Goal: Task Accomplishment & Management: Manage account settings

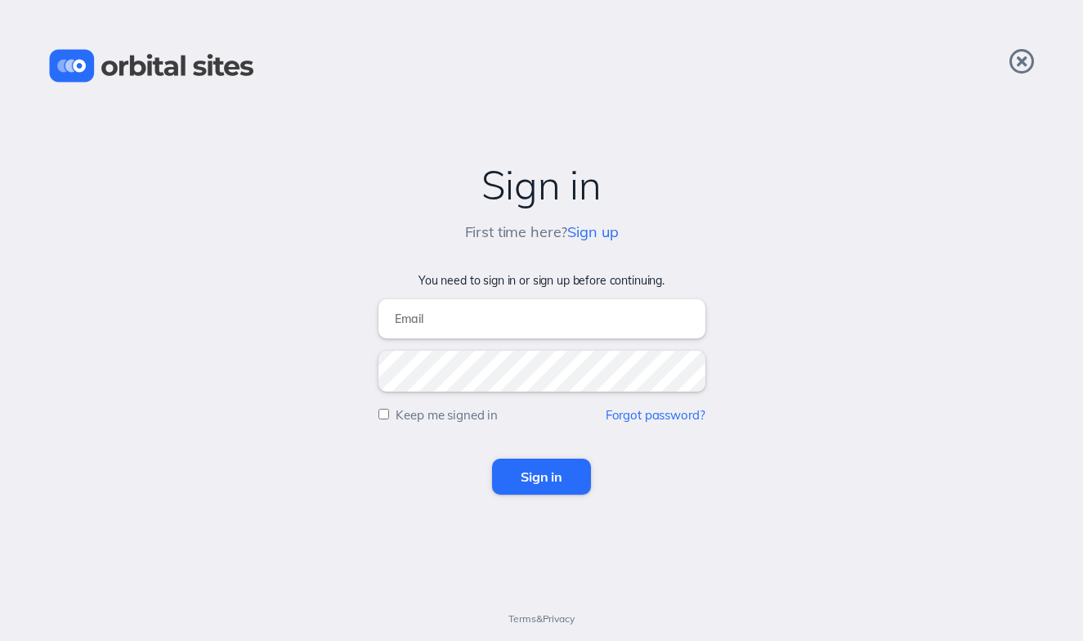
type input "[EMAIL_ADDRESS][DOMAIN_NAME]"
click at [549, 481] on input "Sign in" at bounding box center [541, 476] width 99 height 36
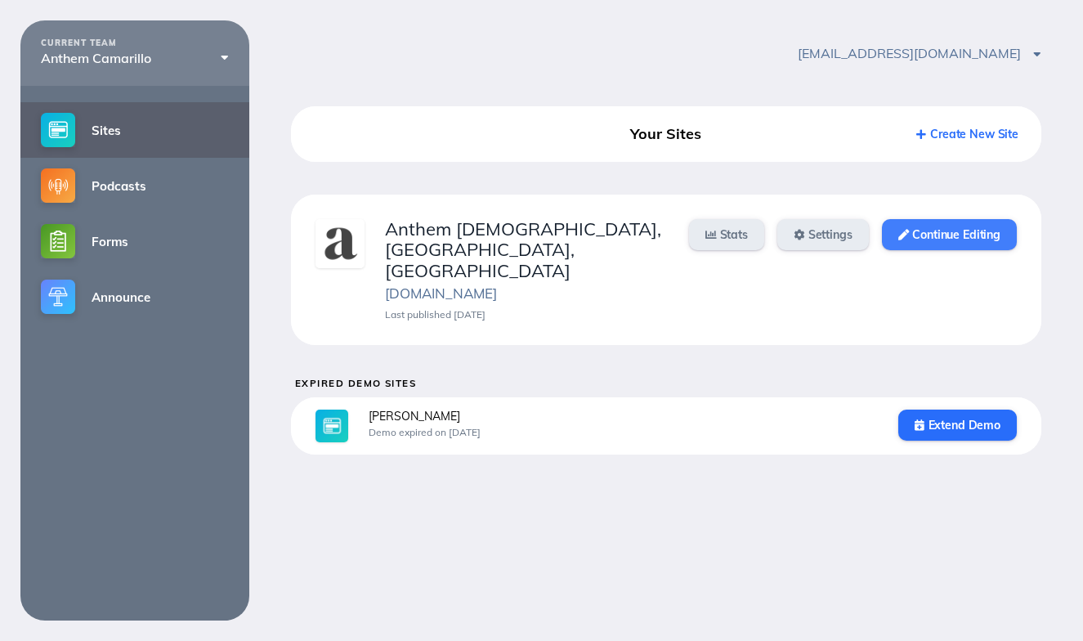
click at [950, 236] on link "Continue Editing" at bounding box center [949, 234] width 135 height 31
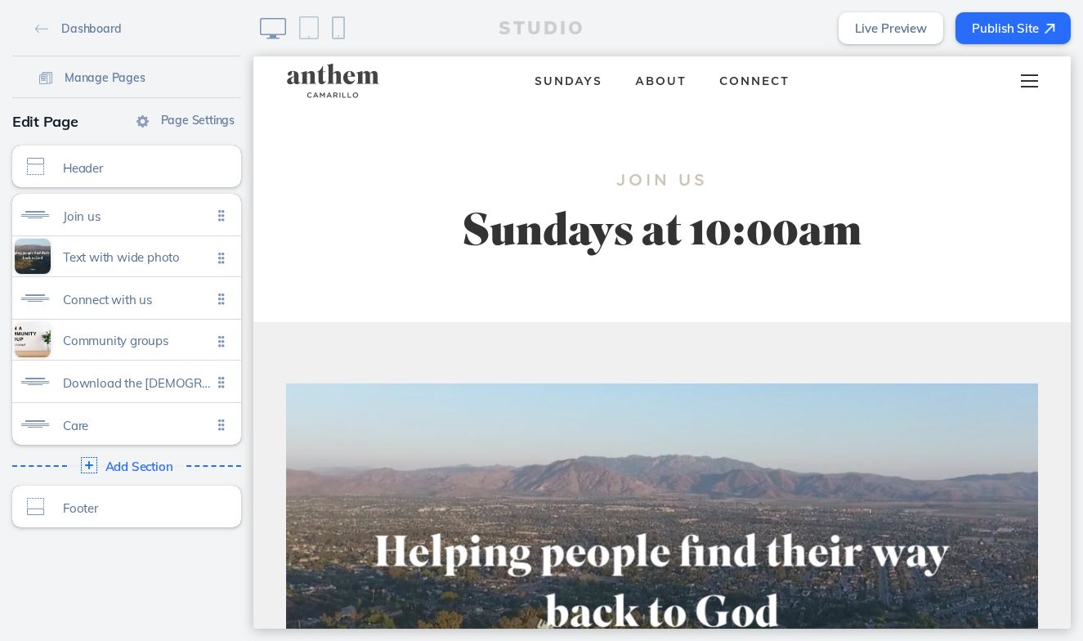
click at [1032, 80] on span at bounding box center [1029, 81] width 17 height 2
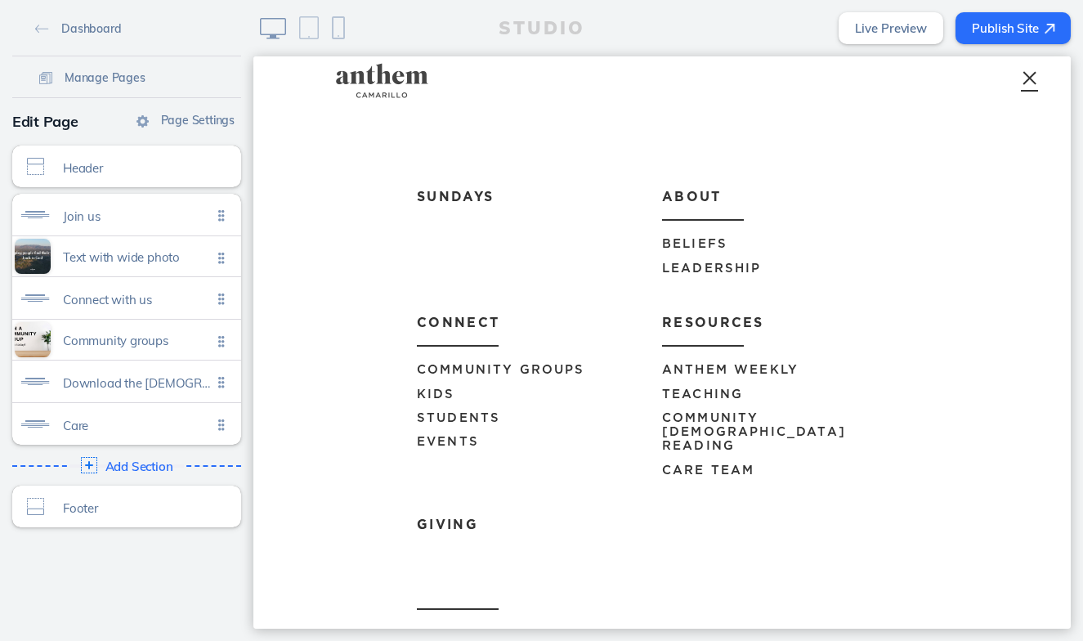
click at [713, 367] on span "Anthem Weekly" at bounding box center [730, 370] width 136 height 12
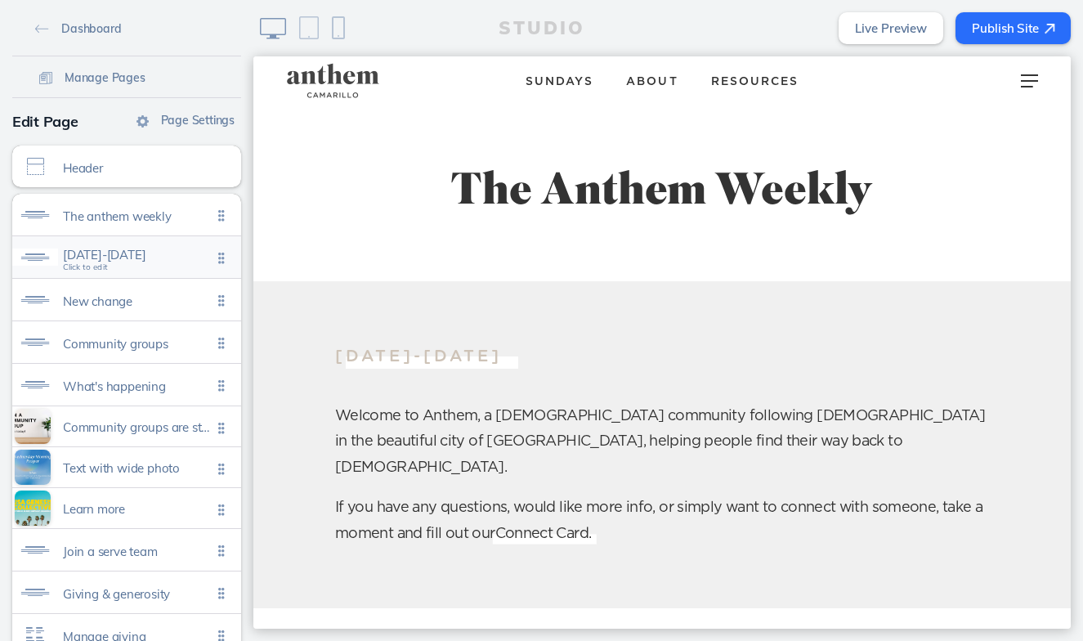
click at [160, 256] on span "September 12-18" at bounding box center [137, 255] width 149 height 14
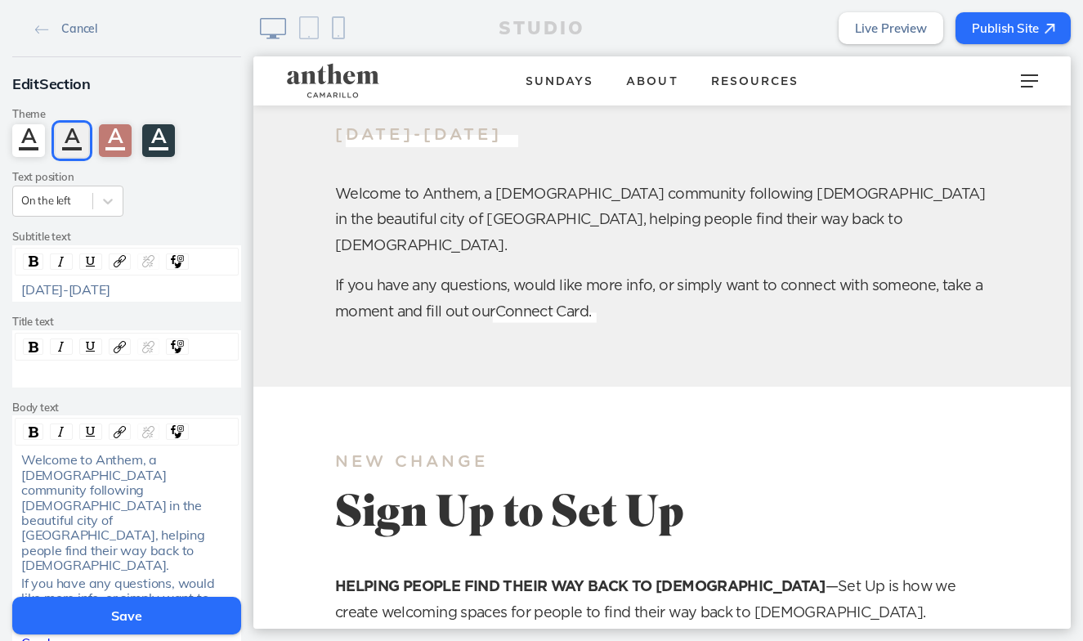
scroll to position [224, 0]
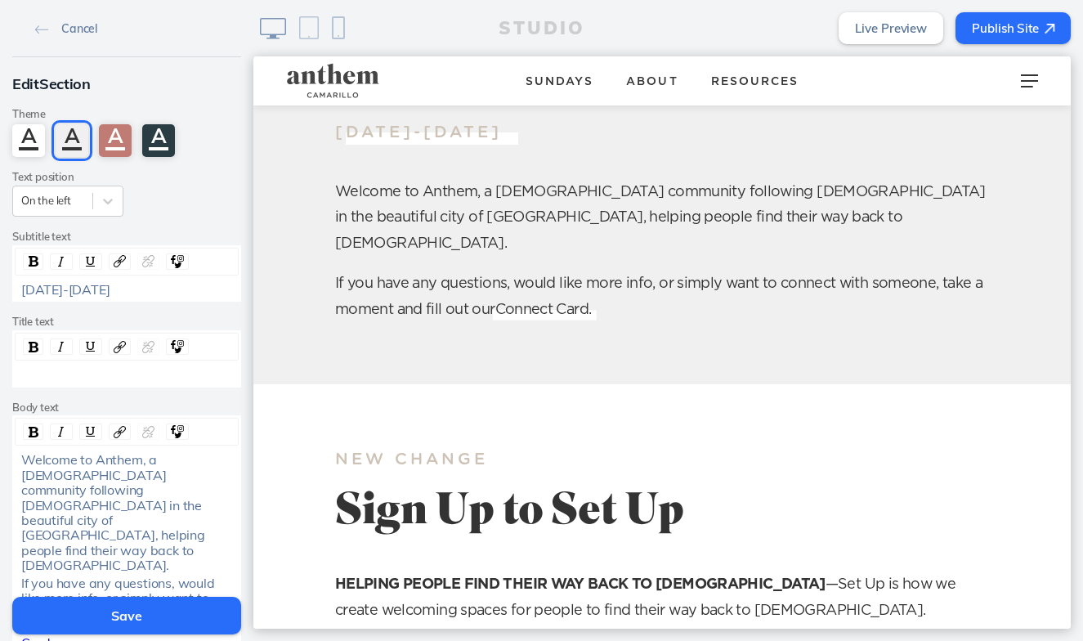
click at [136, 285] on div "September 12-18" at bounding box center [127, 289] width 212 height 15
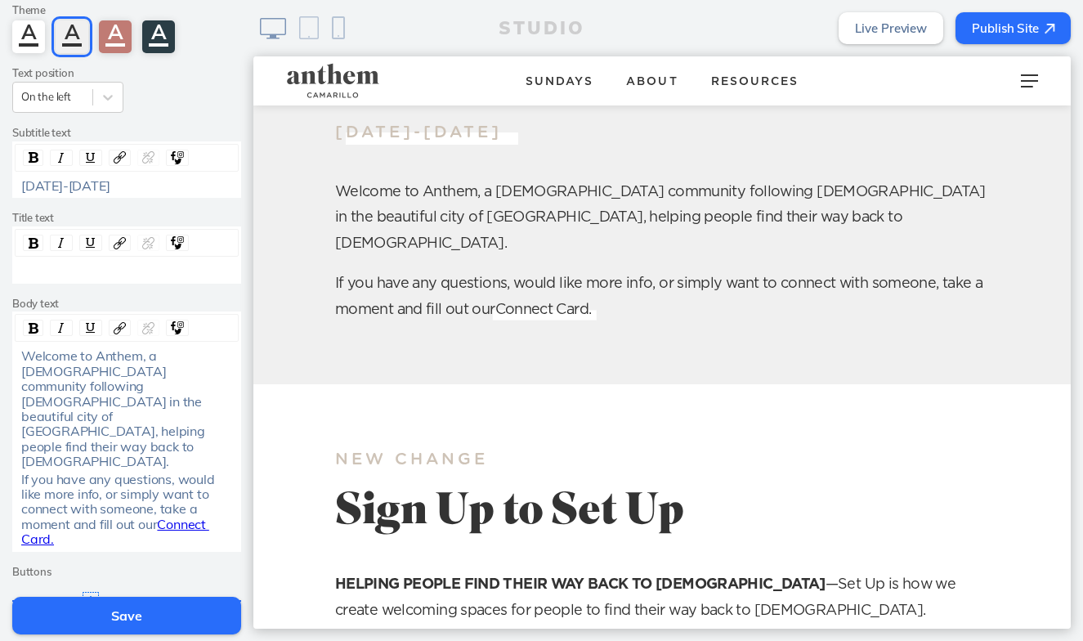
scroll to position [110, 0]
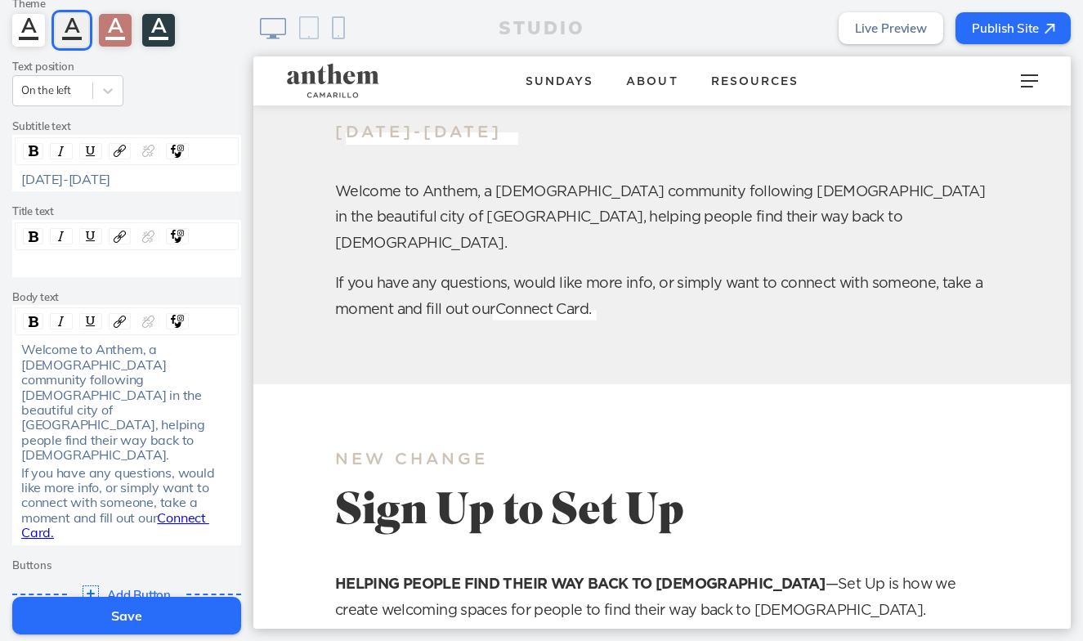
click at [143, 620] on button "Save" at bounding box center [126, 616] width 229 height 38
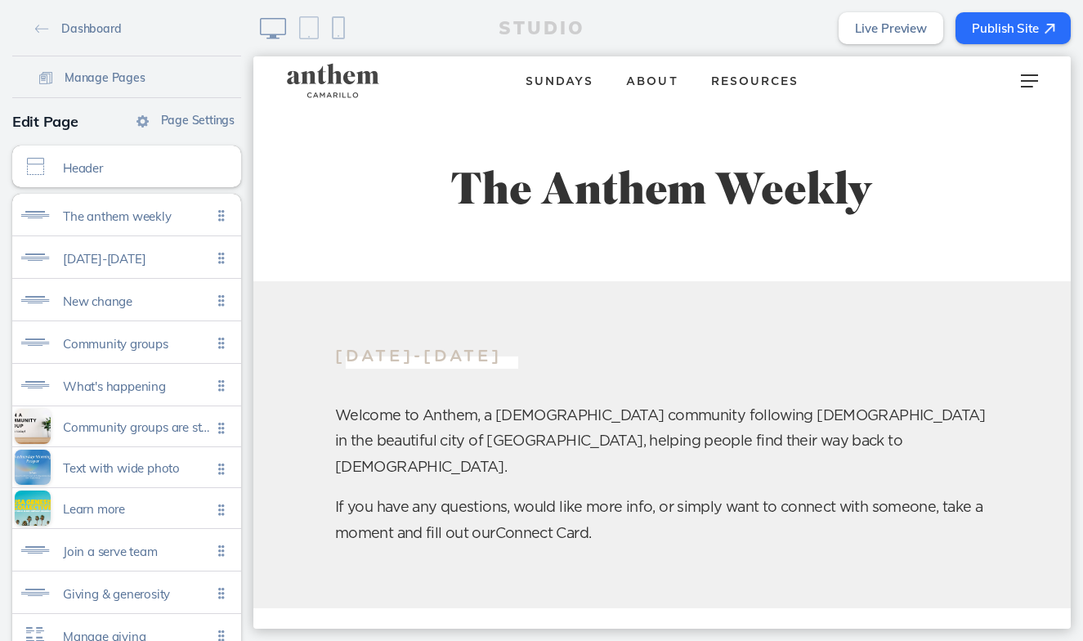
scroll to position [0, 0]
click at [556, 79] on span "Sundays" at bounding box center [559, 81] width 68 height 11
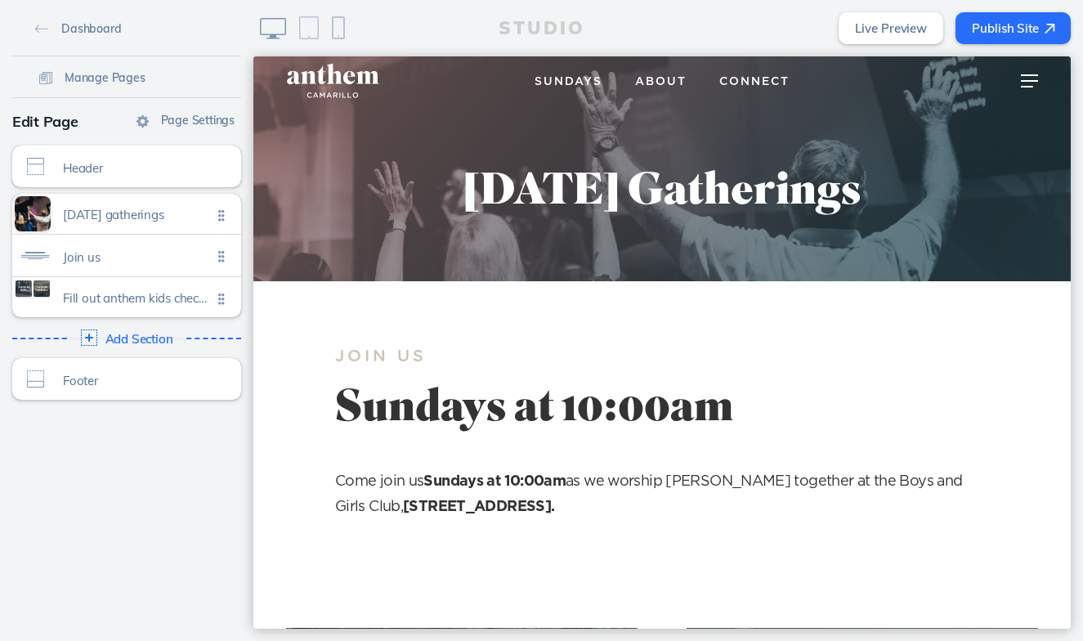
click at [741, 82] on span "Connect" at bounding box center [754, 81] width 70 height 11
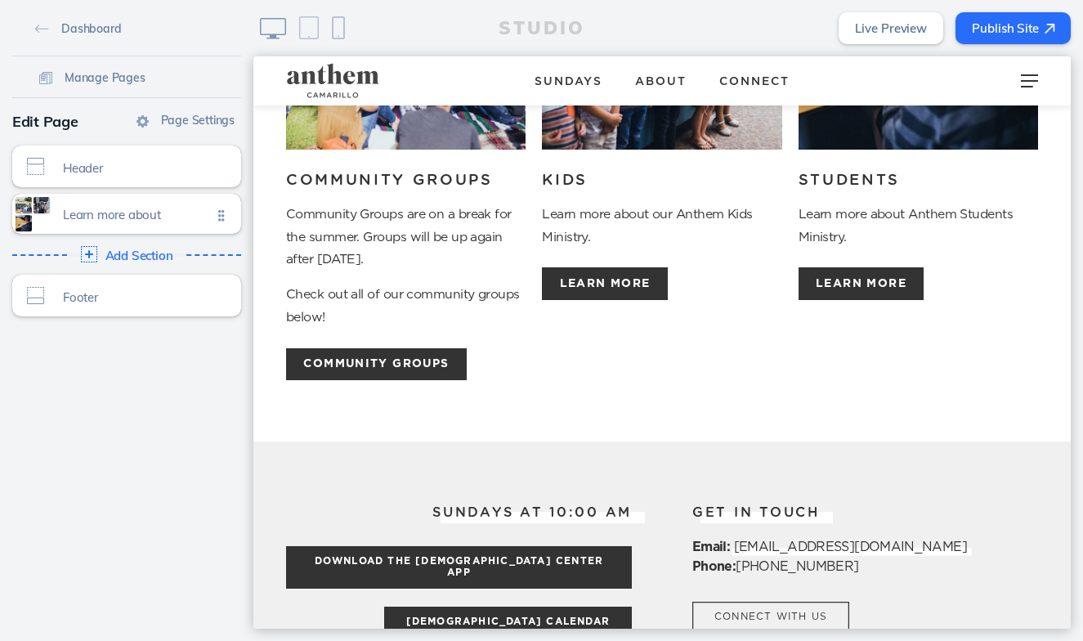
scroll to position [413, 0]
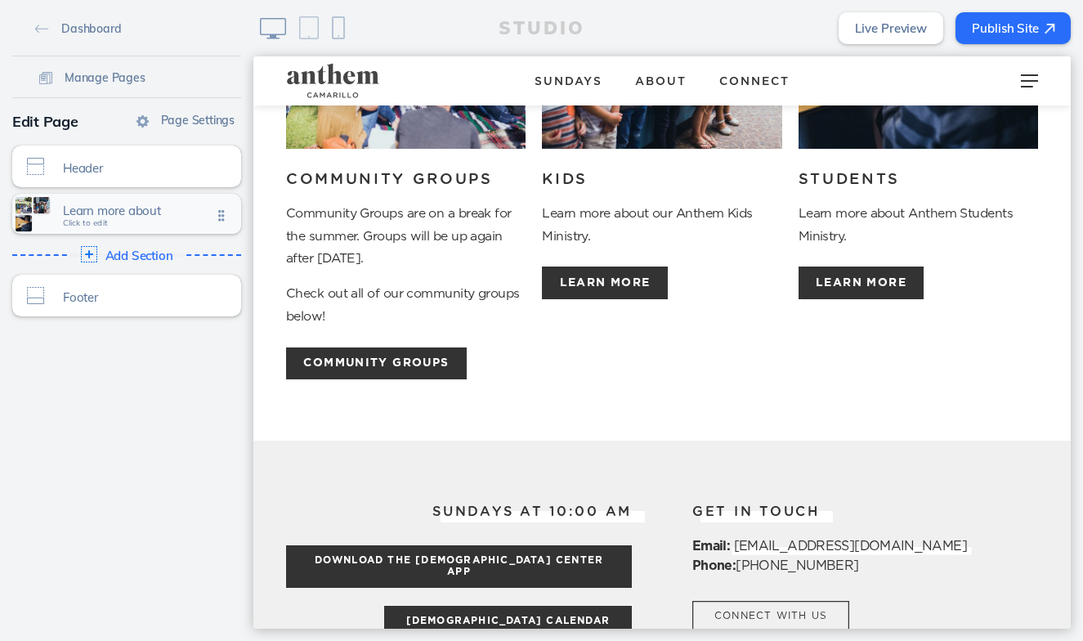
click at [174, 205] on span "Learn more about" at bounding box center [137, 210] width 149 height 14
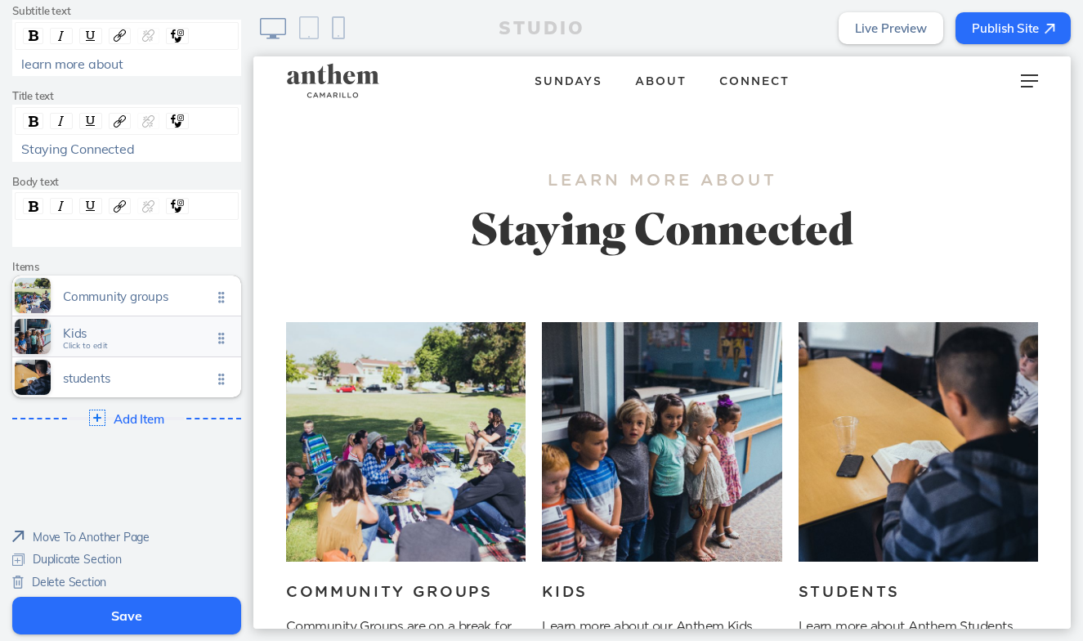
scroll to position [225, 0]
click at [127, 297] on span "Community groups Click to edit" at bounding box center [137, 297] width 149 height 14
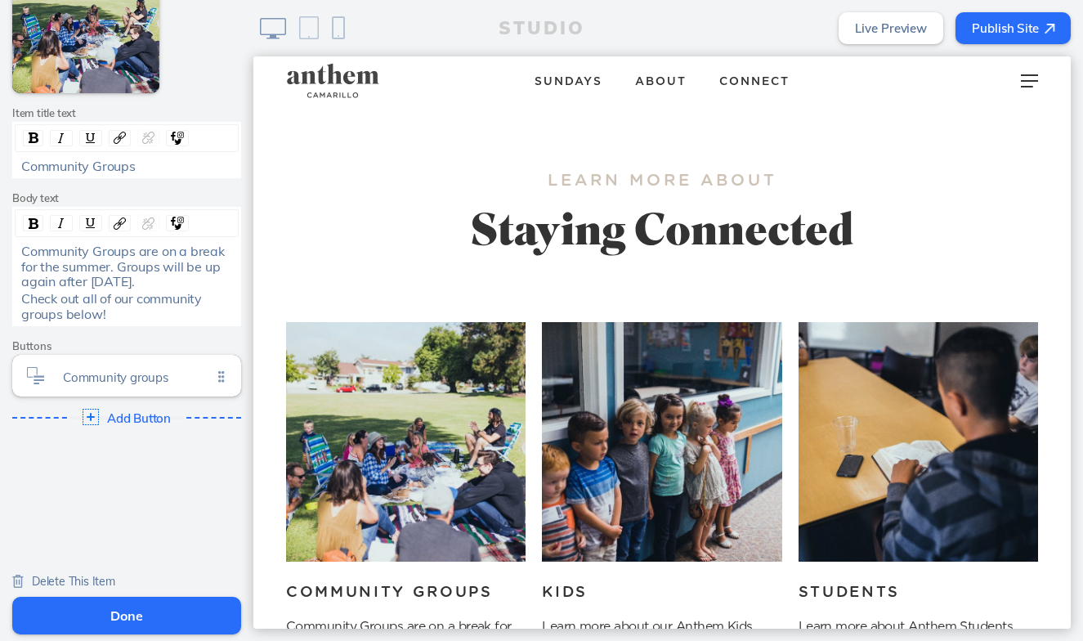
scroll to position [177, 0]
drag, startPoint x: 156, startPoint y: 275, endPoint x: -4, endPoint y: 247, distance: 162.7
click at [0, 247] on html "Back Edit Item Media Edit Media Add Link Item title text Community Groups Body …" at bounding box center [541, 320] width 1083 height 641
click at [170, 275] on div "Community Groups are on a break for the summer. Groups will be up again after L…" at bounding box center [127, 266] width 212 height 45
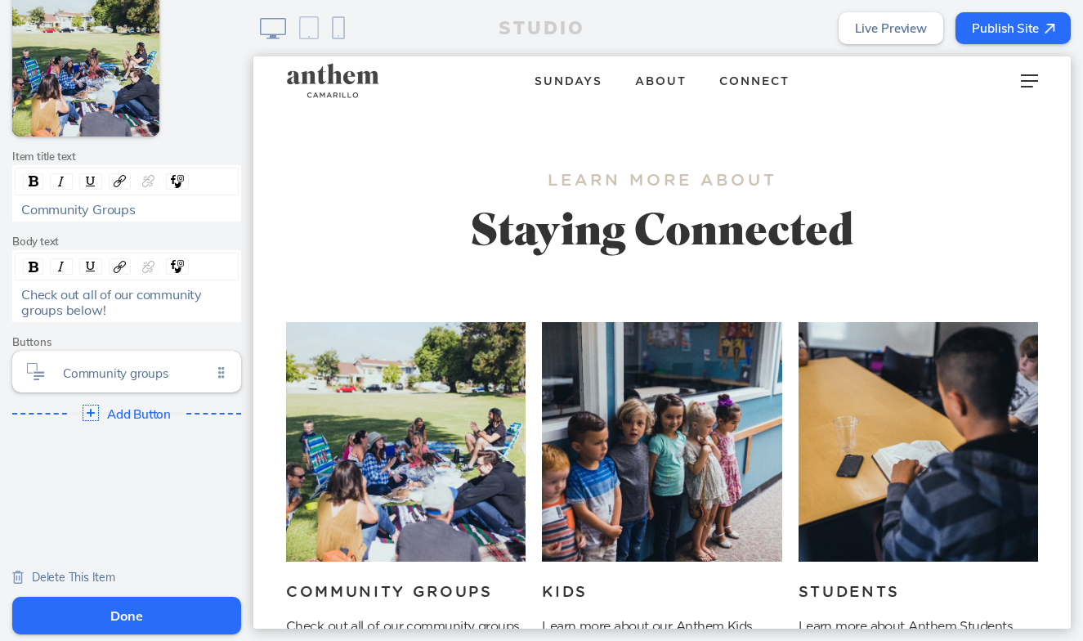
scroll to position [130, 0]
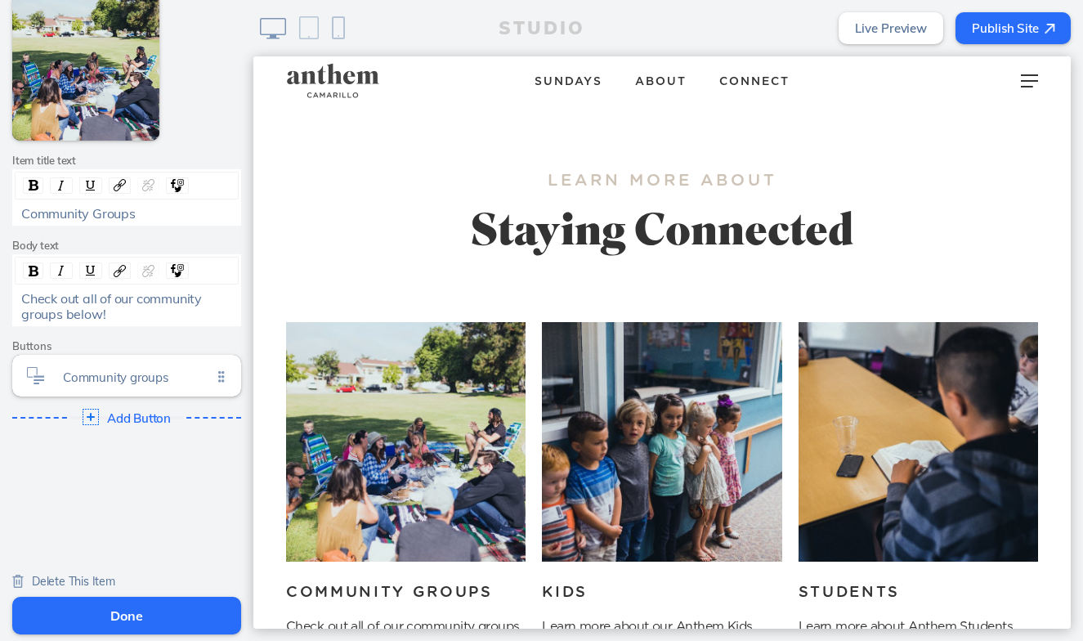
click at [156, 607] on button "Done" at bounding box center [126, 616] width 229 height 38
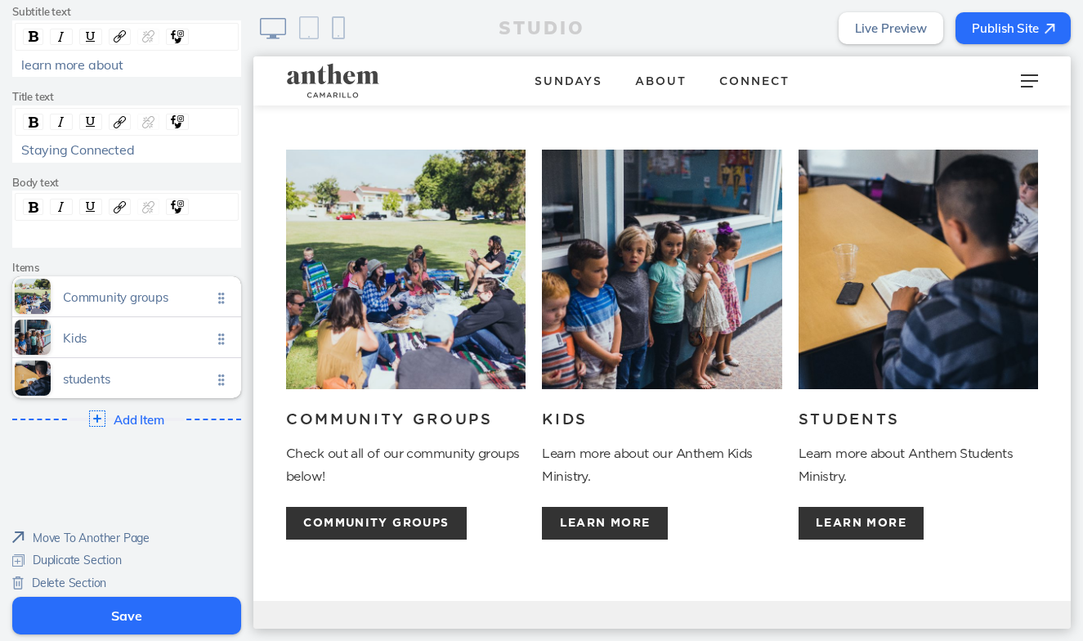
scroll to position [165, 0]
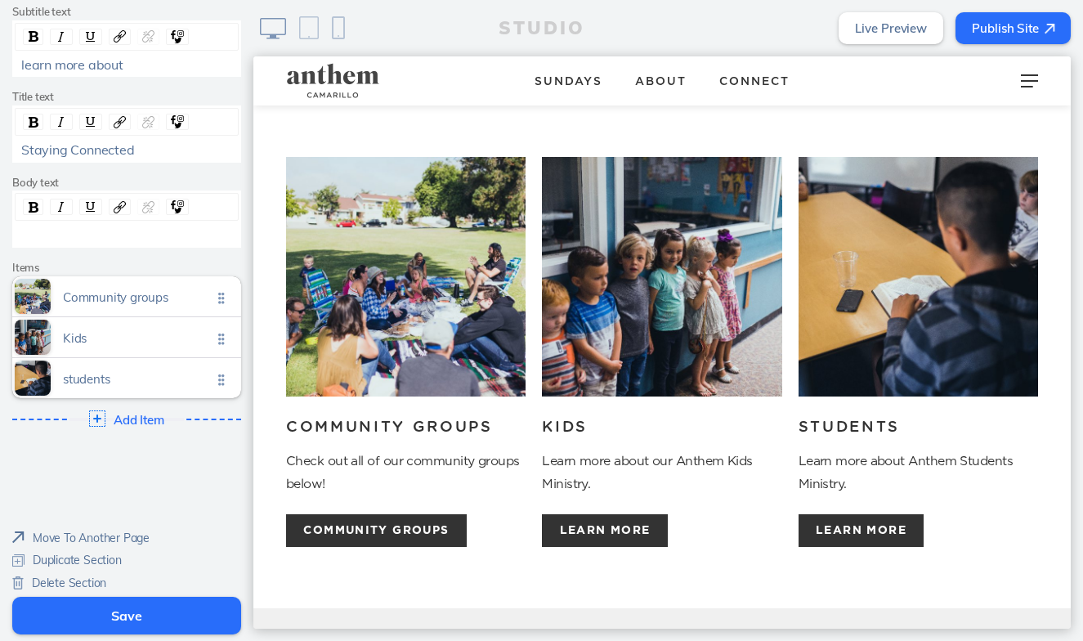
click at [118, 608] on button "Save" at bounding box center [126, 616] width 229 height 38
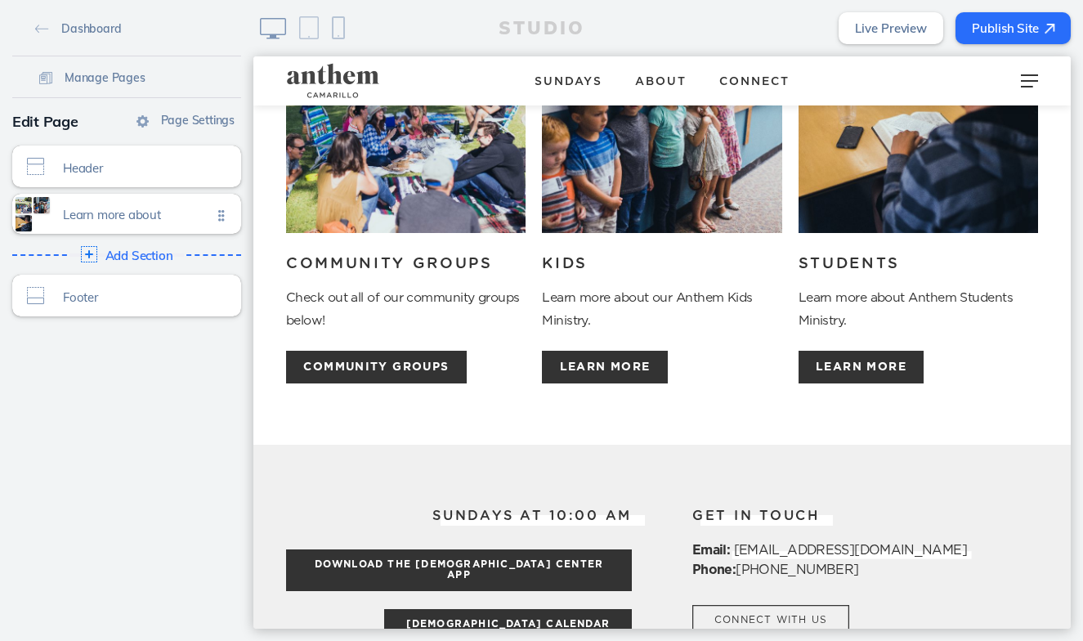
scroll to position [337, 0]
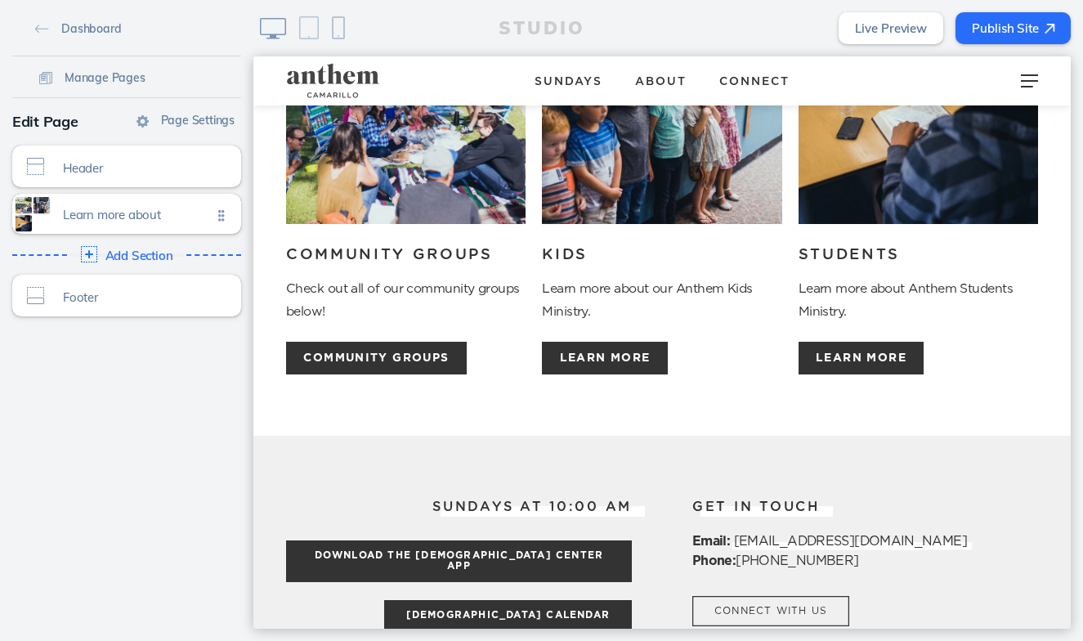
click at [735, 78] on span "Connect" at bounding box center [754, 81] width 70 height 11
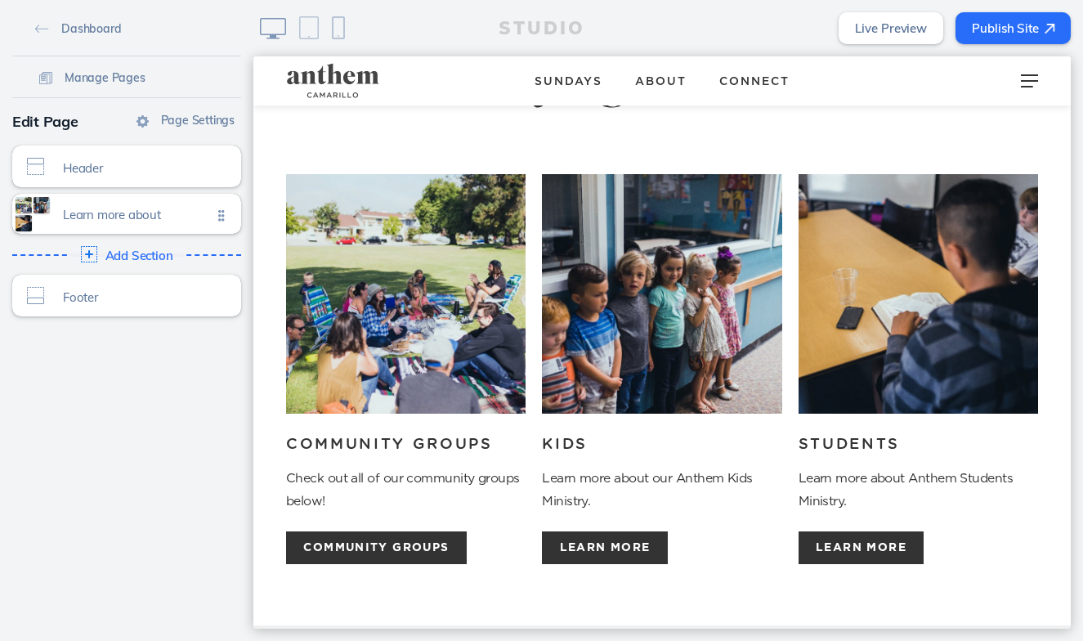
scroll to position [51, 0]
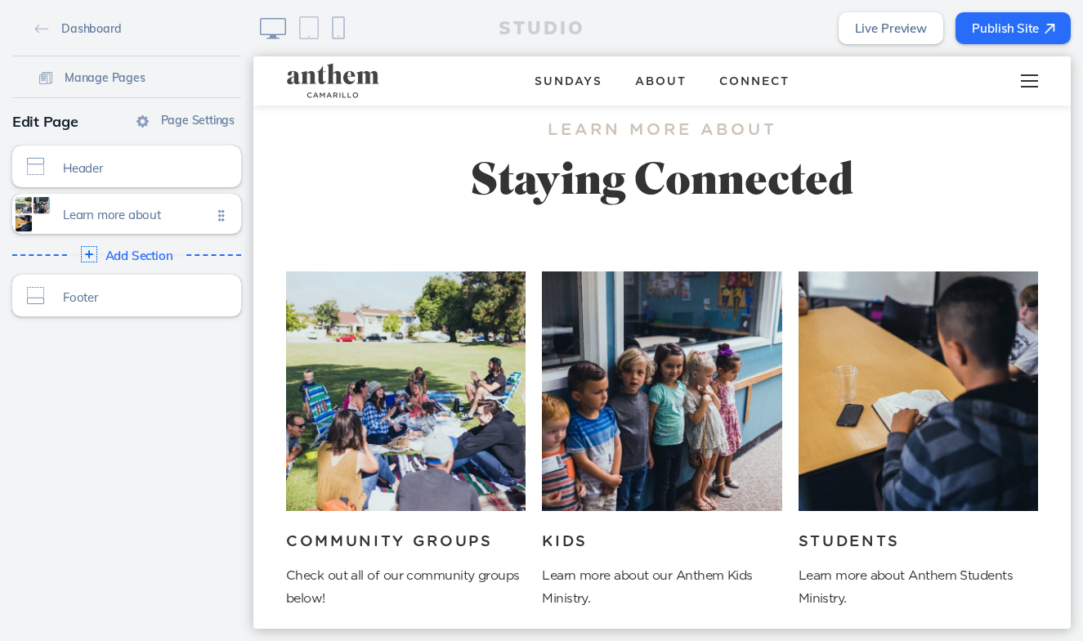
click at [1010, 85] on div at bounding box center [1029, 80] width 65 height 49
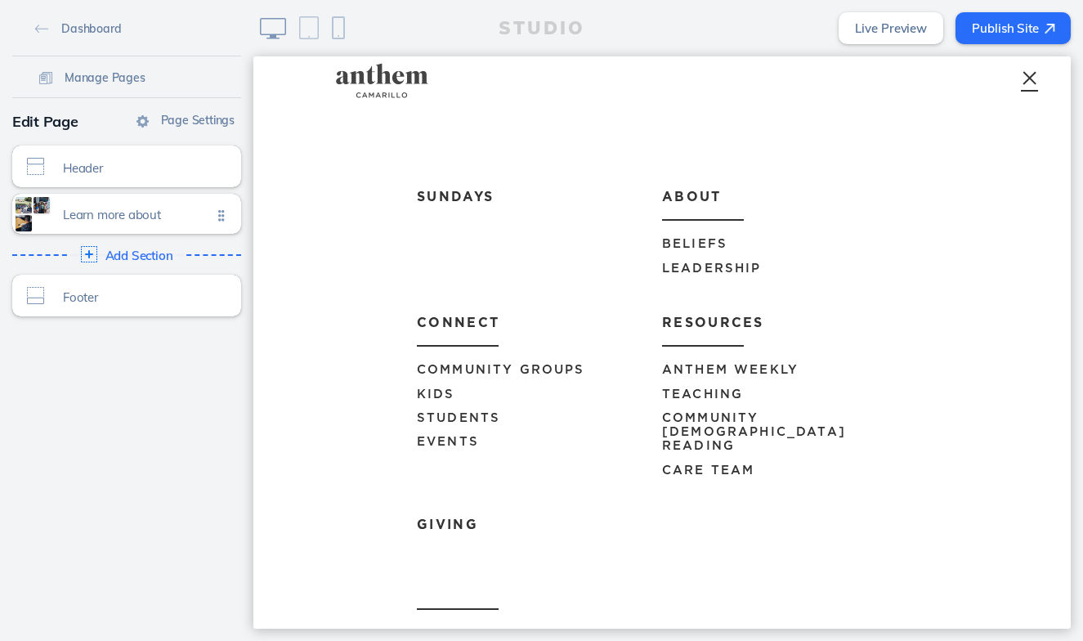
click at [479, 365] on span "Community Groups" at bounding box center [501, 370] width 168 height 12
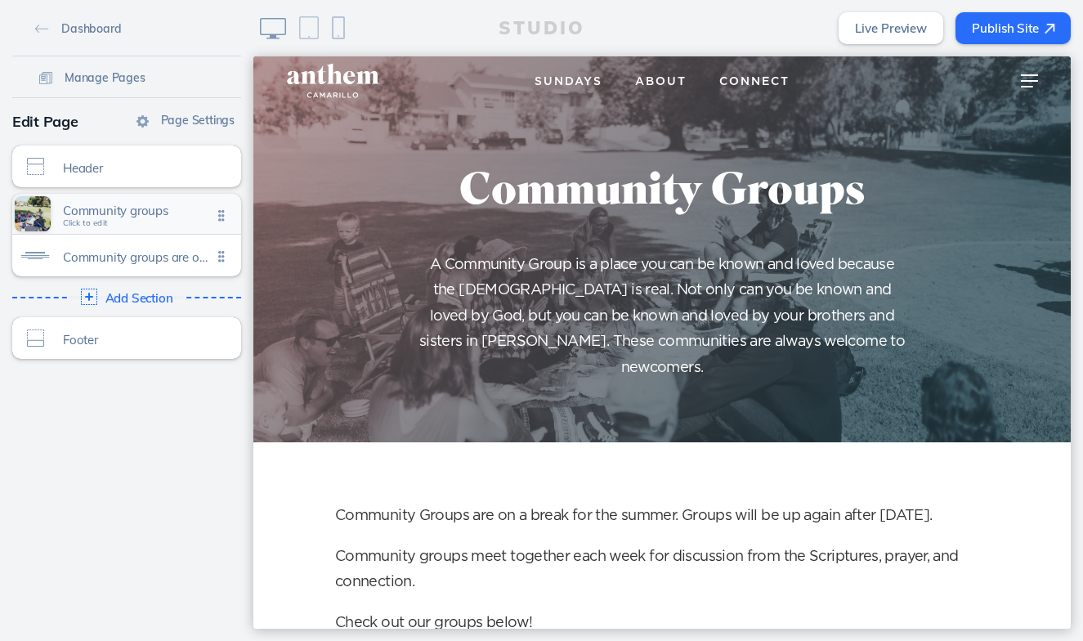
click at [122, 212] on span "Community groups" at bounding box center [137, 210] width 149 height 14
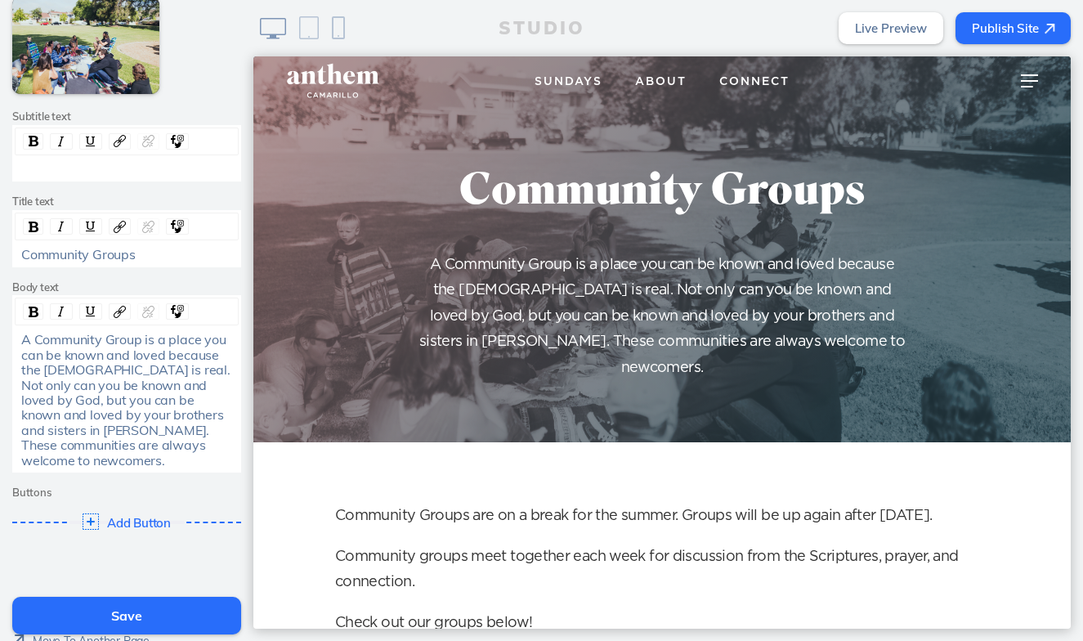
scroll to position [343, 0]
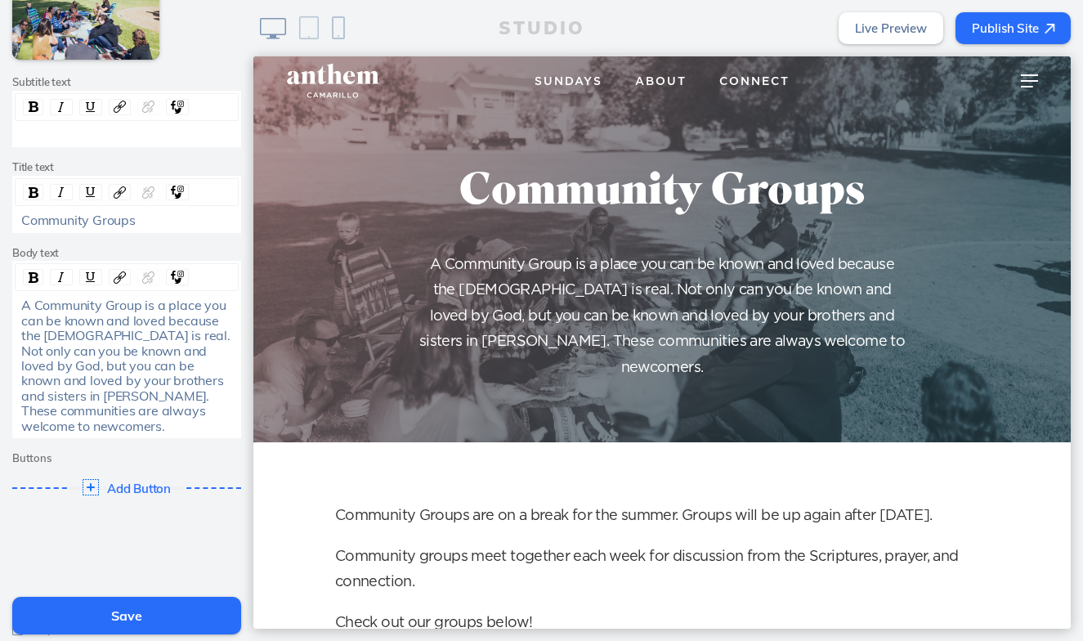
click at [132, 623] on button "Save" at bounding box center [126, 616] width 229 height 38
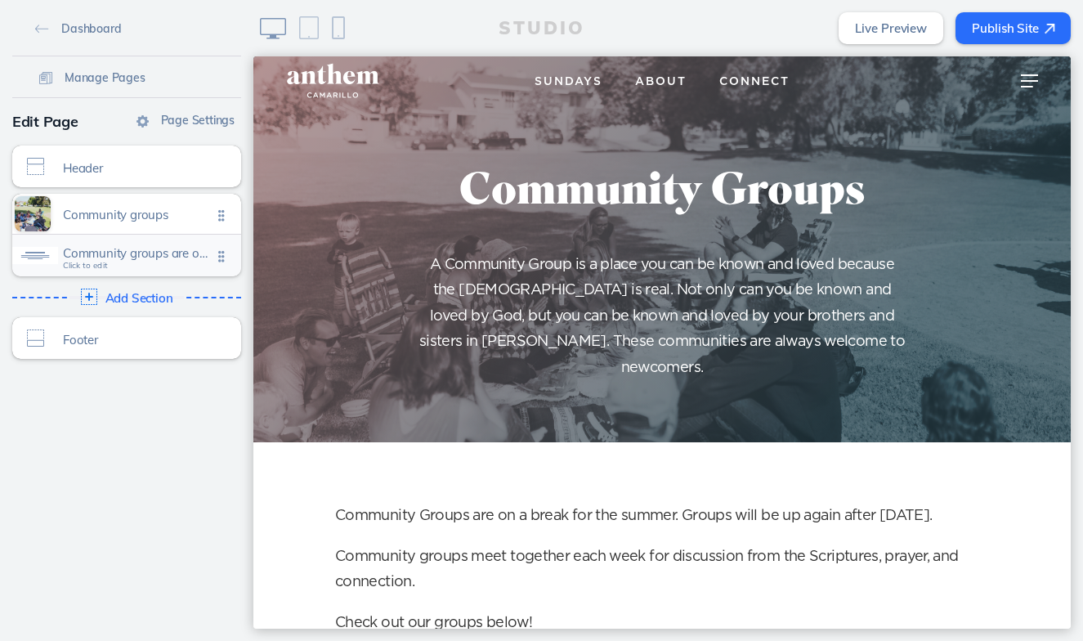
click at [148, 258] on span "Community groups are on a break for the summer. groups will be up again after l…" at bounding box center [137, 253] width 149 height 14
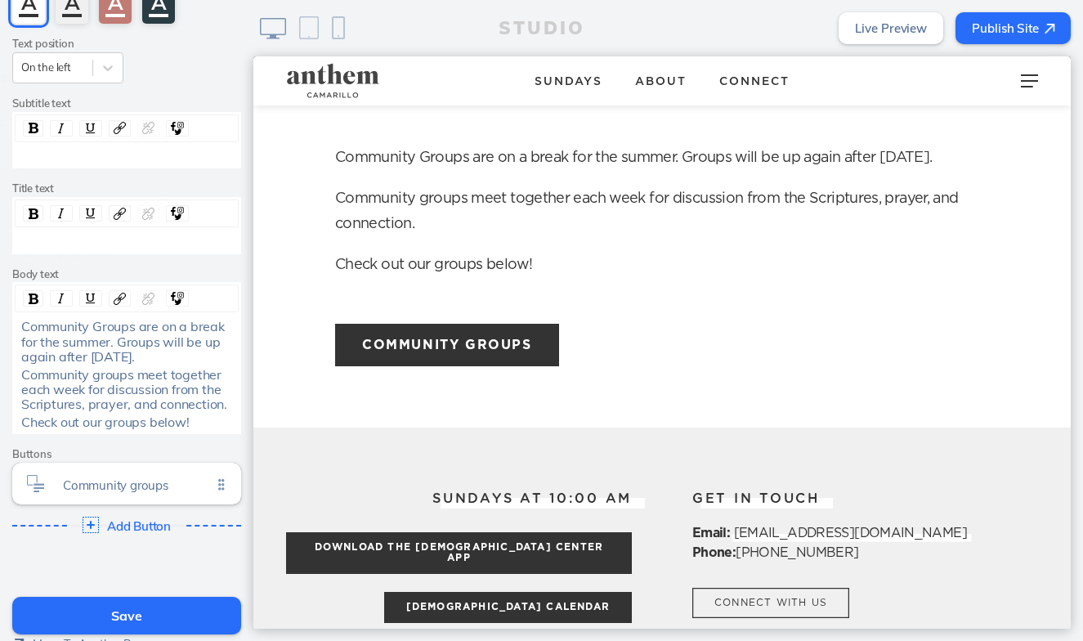
scroll to position [163, 0]
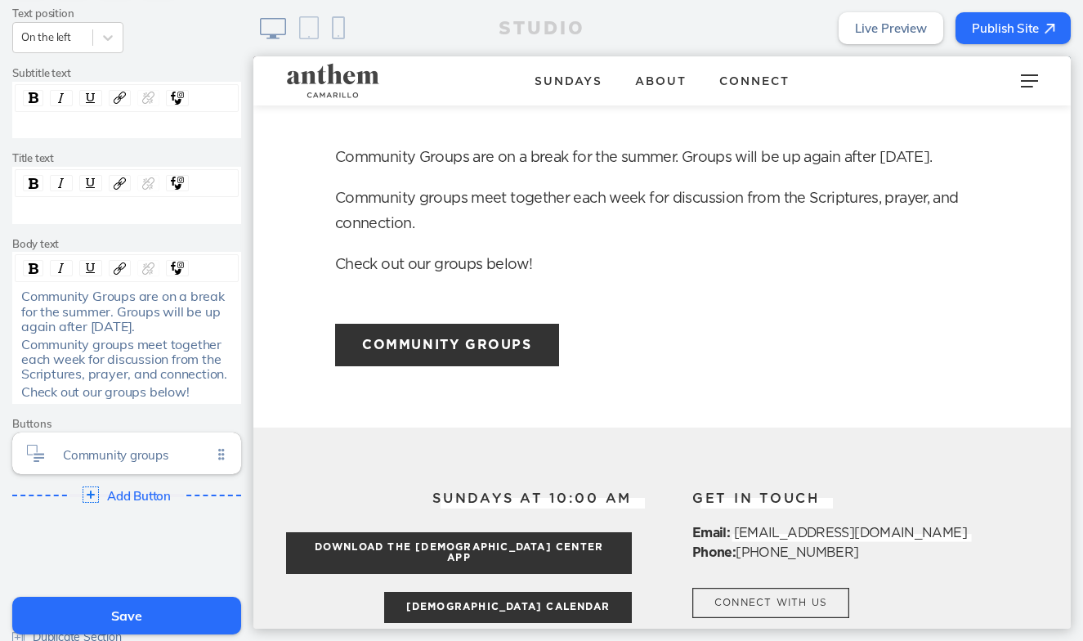
click at [154, 324] on span "Community Groups are on a break for the summer. Groups will be up again after L…" at bounding box center [124, 311] width 207 height 47
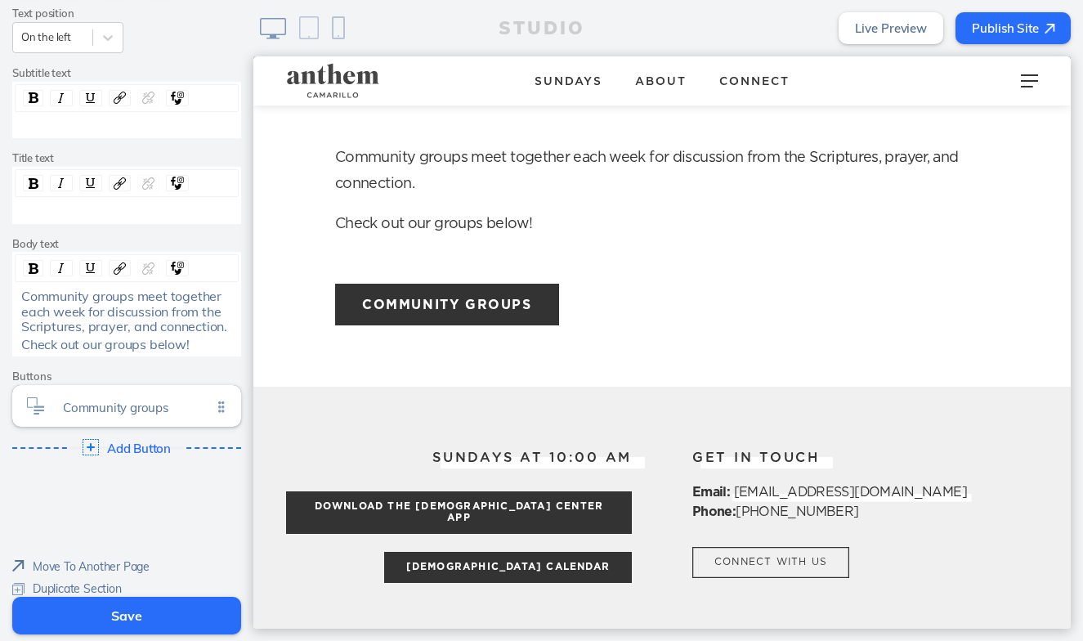
click at [148, 622] on button "Save" at bounding box center [126, 616] width 229 height 38
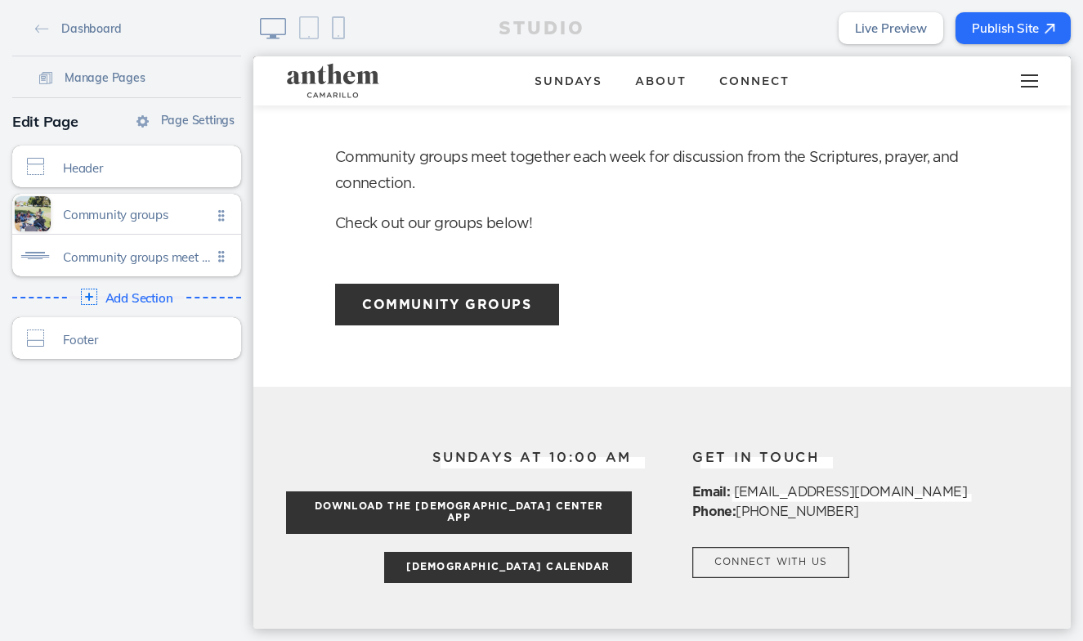
click at [1025, 83] on div at bounding box center [1029, 80] width 65 height 49
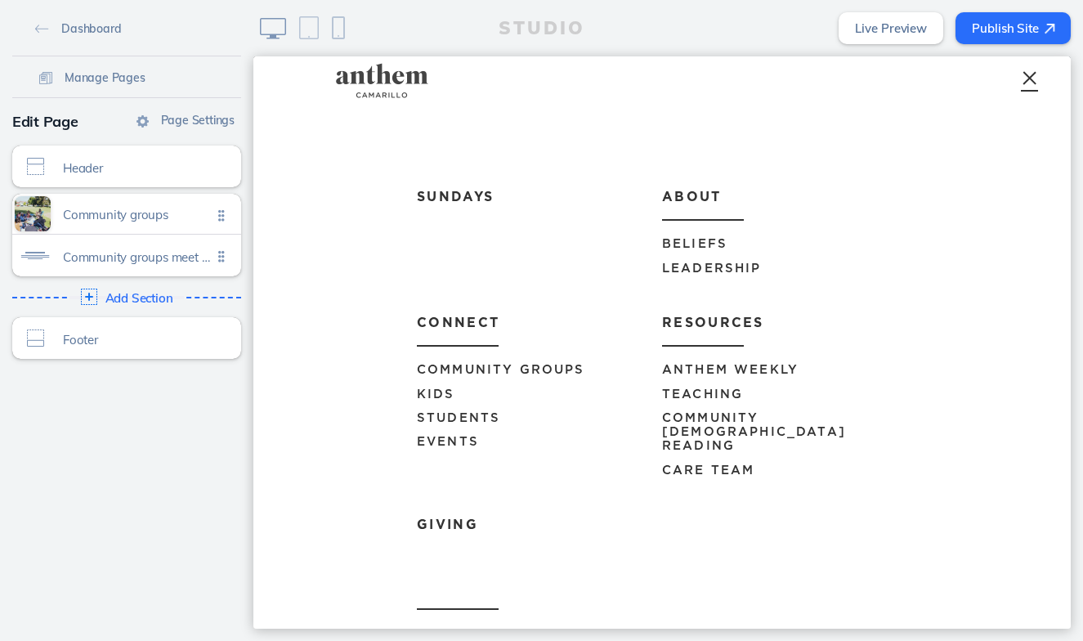
click at [437, 438] on span "Events" at bounding box center [448, 442] width 62 height 12
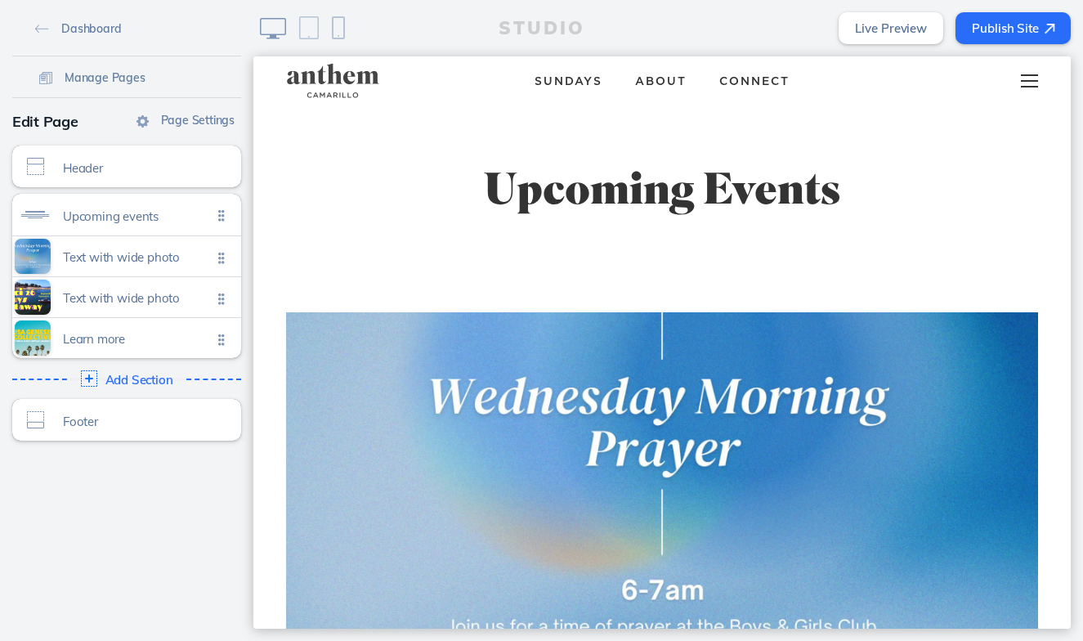
click at [1021, 86] on span at bounding box center [1029, 87] width 17 height 2
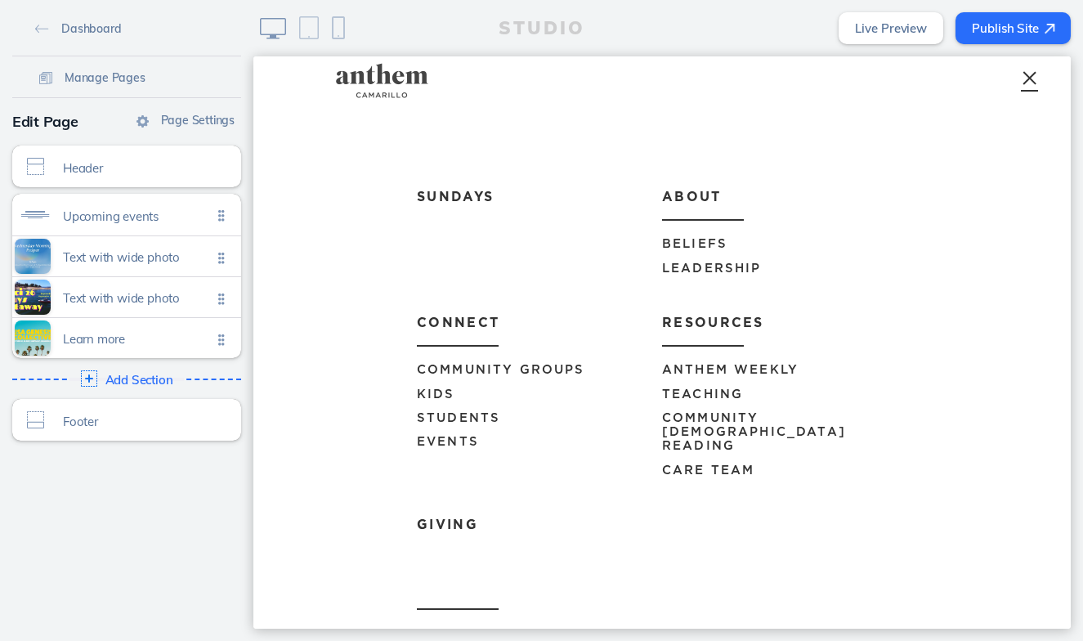
click at [699, 407] on link "Community Bible Reading" at bounding box center [784, 432] width 245 height 52
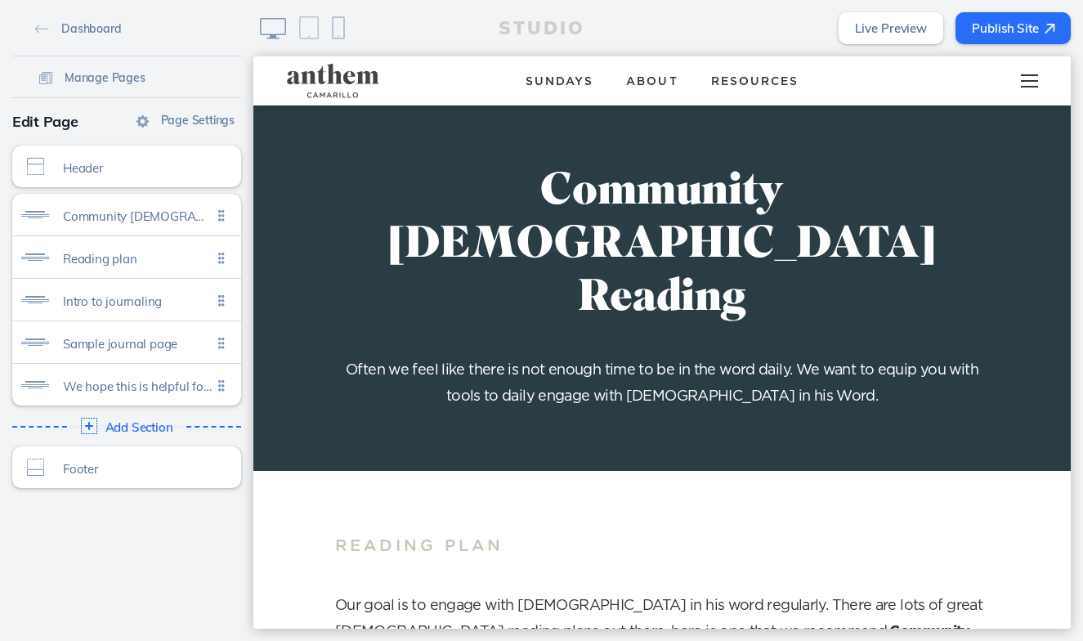
click at [1038, 84] on div at bounding box center [1029, 80] width 65 height 49
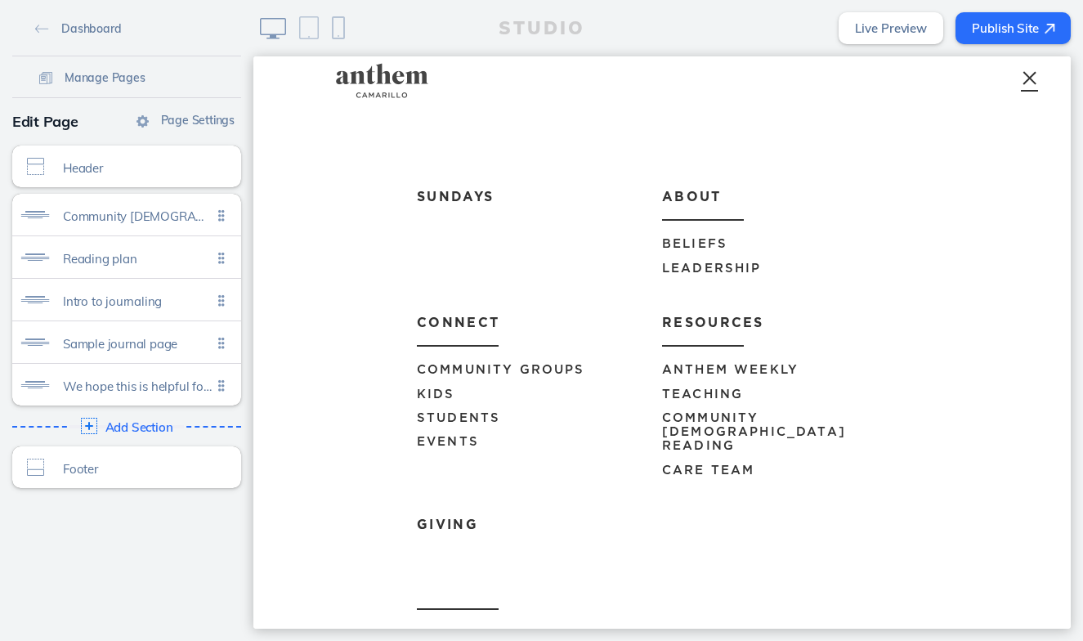
click at [1037, 85] on div at bounding box center [1029, 80] width 65 height 49
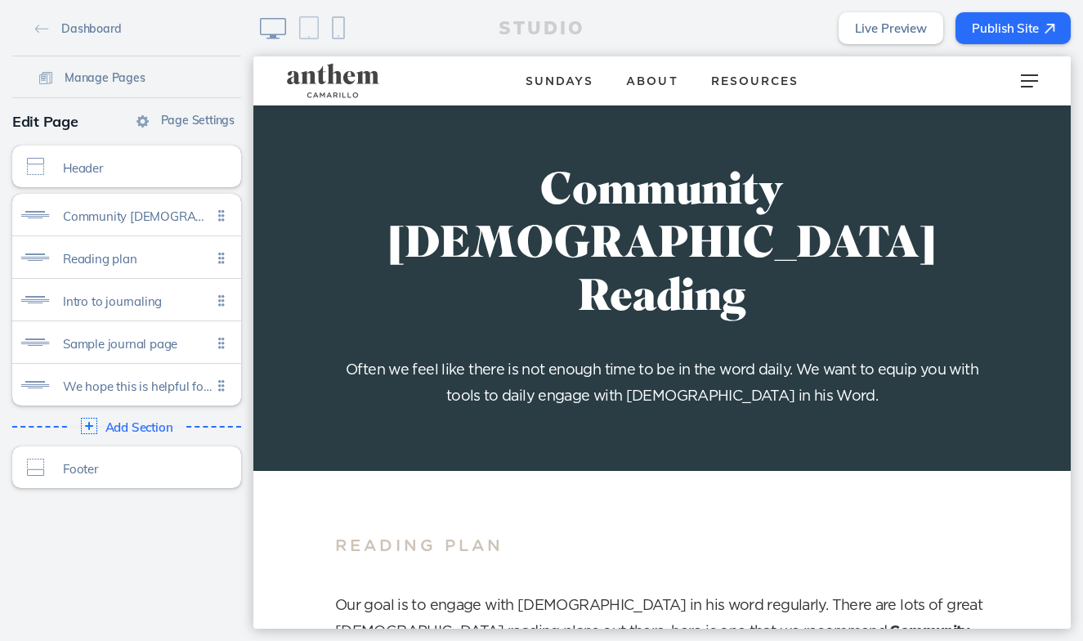
click at [1021, 29] on button "Publish Site" at bounding box center [1012, 28] width 115 height 32
